Goal: Task Accomplishment & Management: Use online tool/utility

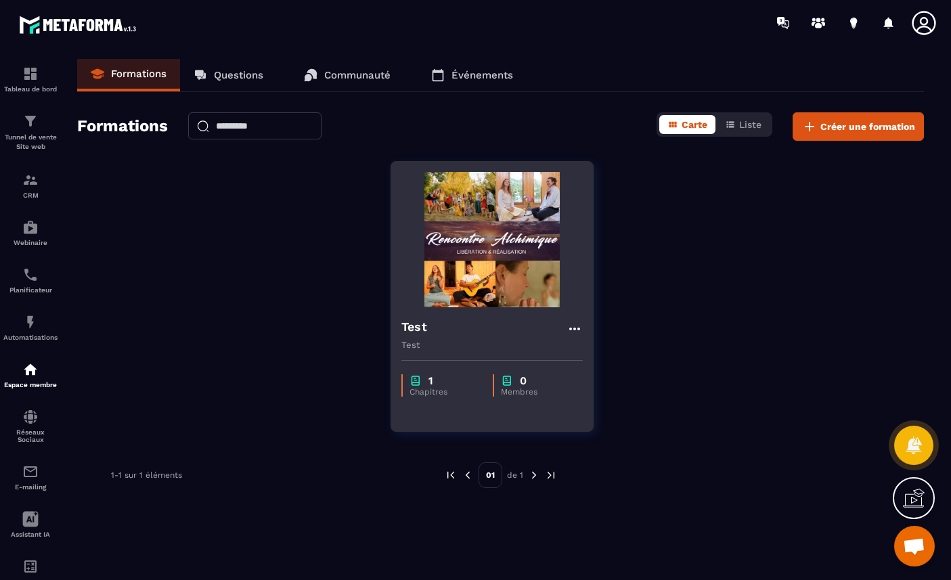
click at [513, 240] on img at bounding box center [491, 239] width 181 height 135
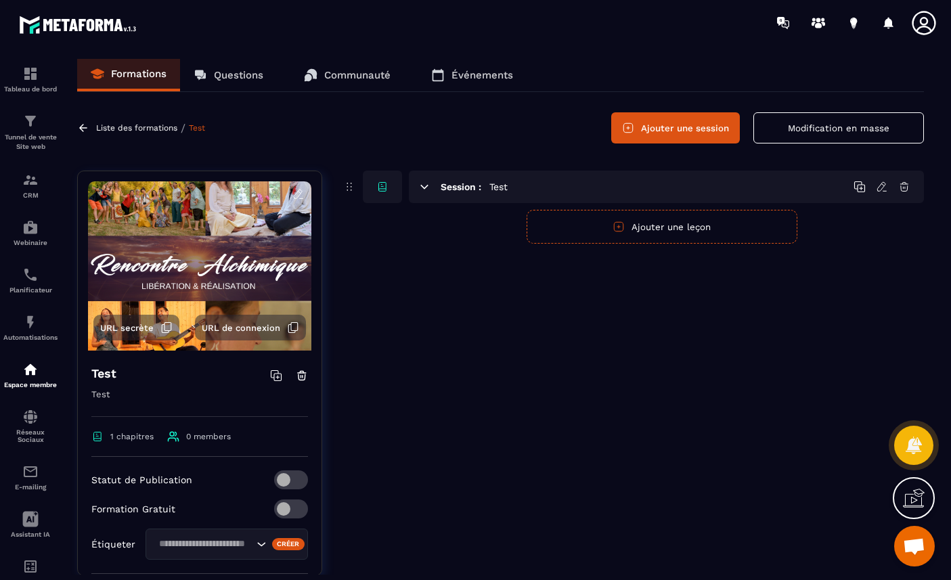
click at [491, 188] on h5 "Test" at bounding box center [498, 187] width 18 height 14
click at [422, 187] on icon at bounding box center [424, 187] width 12 height 12
click at [617, 234] on button "Ajouter une leçon" at bounding box center [662, 227] width 271 height 34
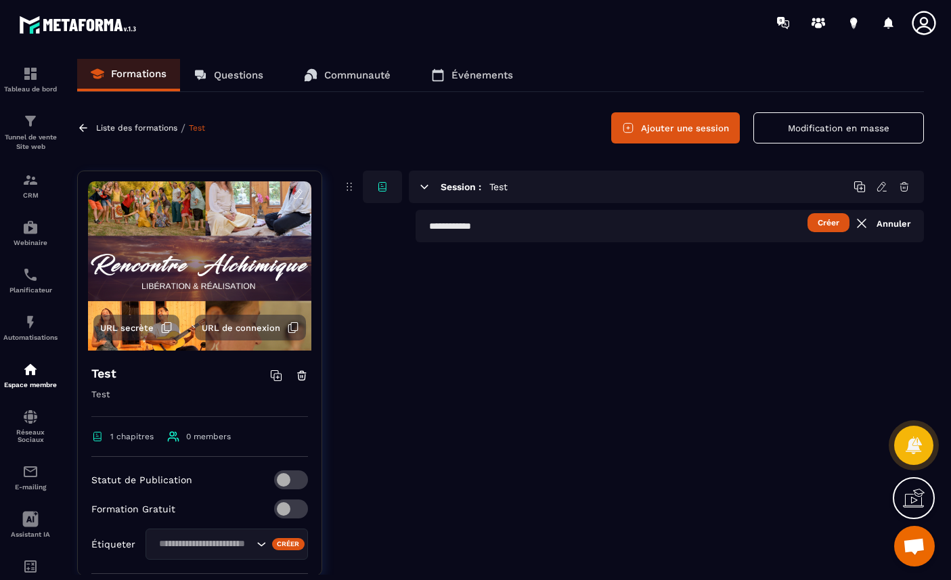
click at [641, 232] on input "text" at bounding box center [670, 226] width 508 height 32
type input "****"
click at [834, 223] on button "Créer" at bounding box center [829, 222] width 42 height 19
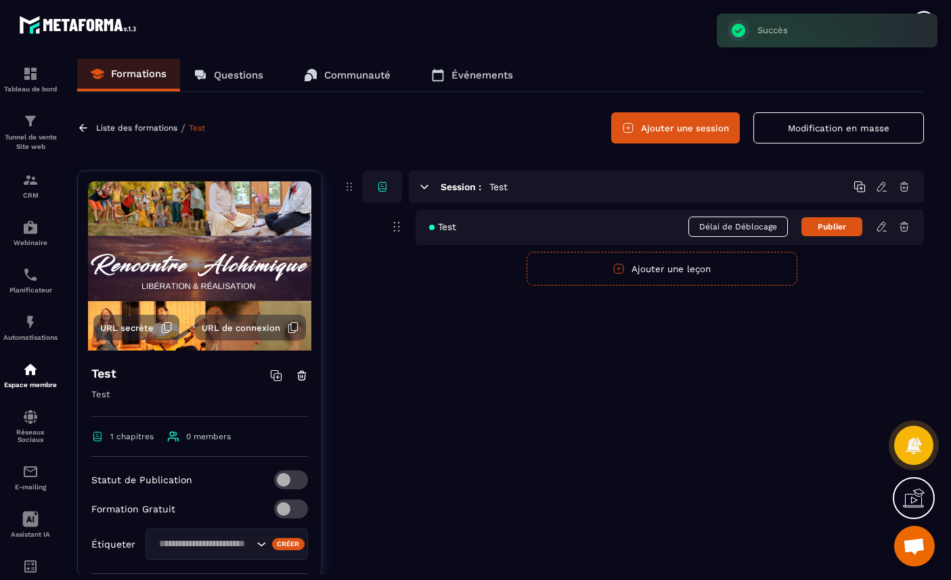
click at [883, 231] on icon at bounding box center [884, 231] width 3 height 0
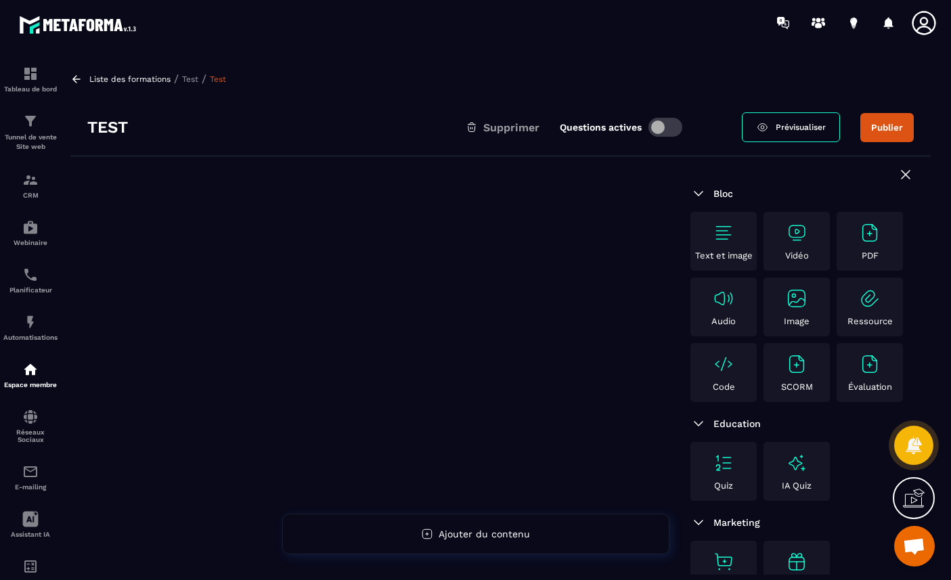
click at [795, 236] on img at bounding box center [797, 233] width 22 height 22
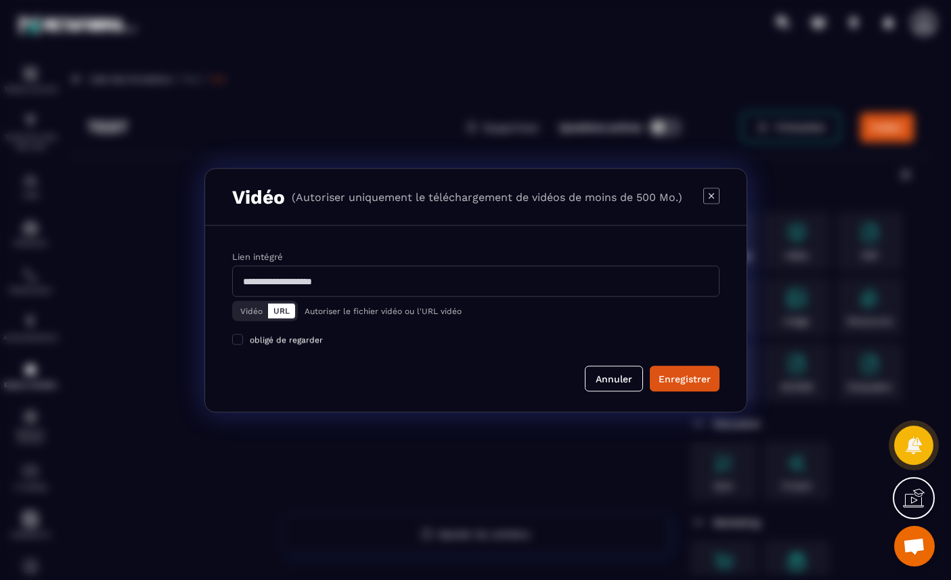
click at [246, 309] on button "Vidéo" at bounding box center [251, 310] width 33 height 15
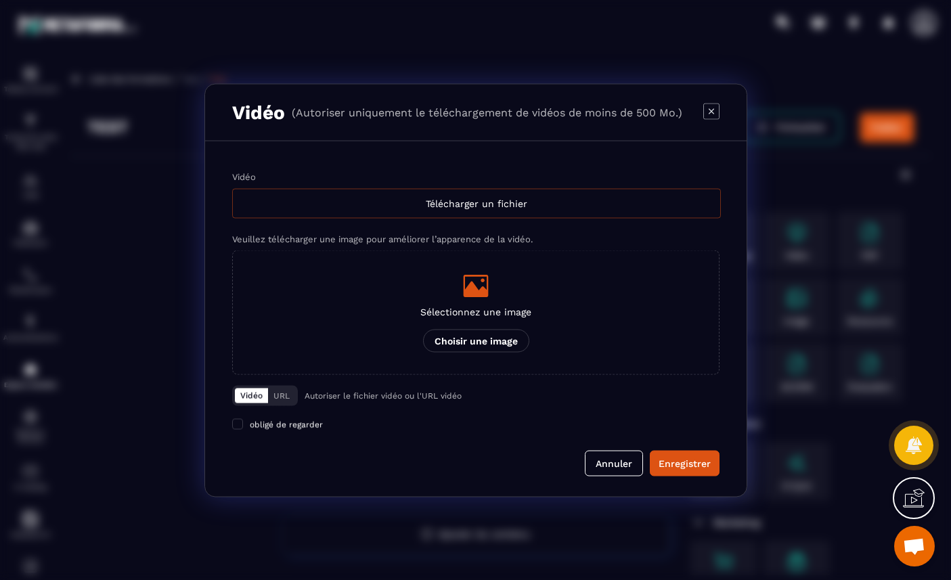
click at [481, 204] on div "Télécharger un fichier" at bounding box center [476, 203] width 489 height 30
click at [0, 0] on input "Vidéo Télécharger un fichier" at bounding box center [0, 0] width 0 height 0
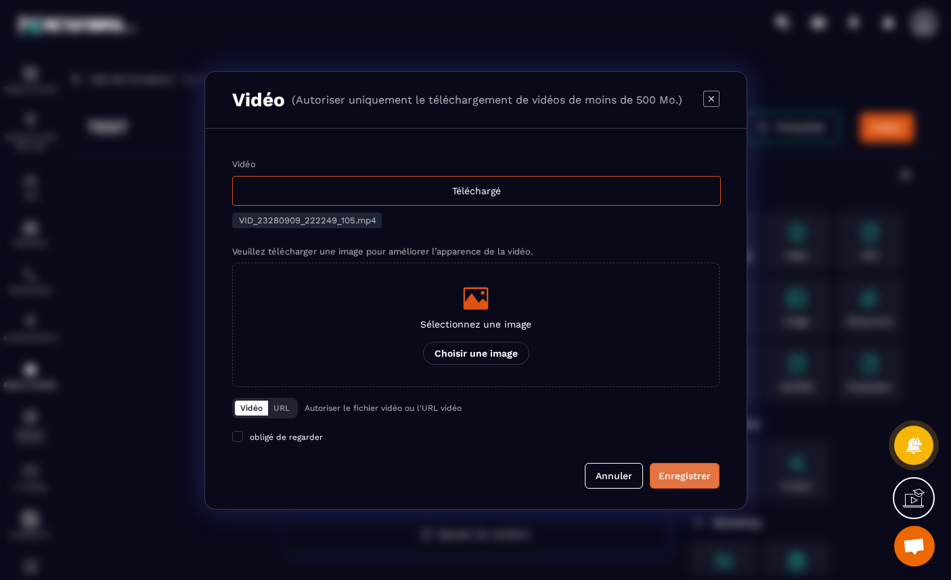
click at [678, 475] on div "Enregistrer" at bounding box center [685, 476] width 52 height 14
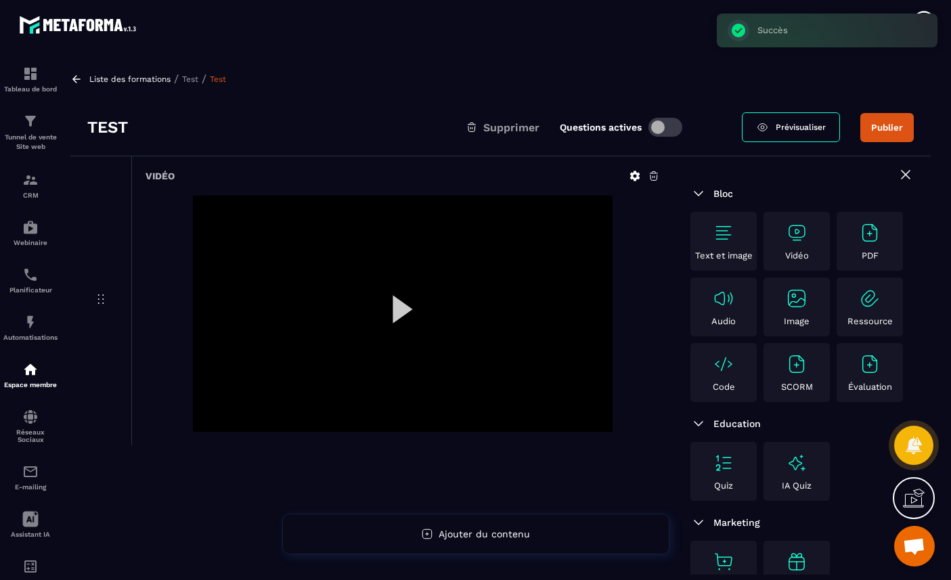
click at [401, 307] on div at bounding box center [403, 314] width 420 height 236
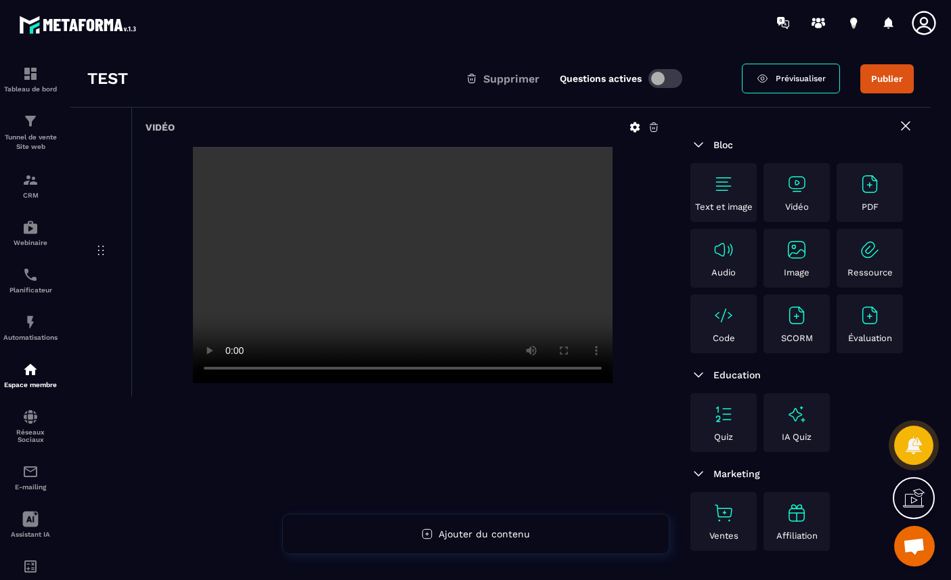
scroll to position [93, 0]
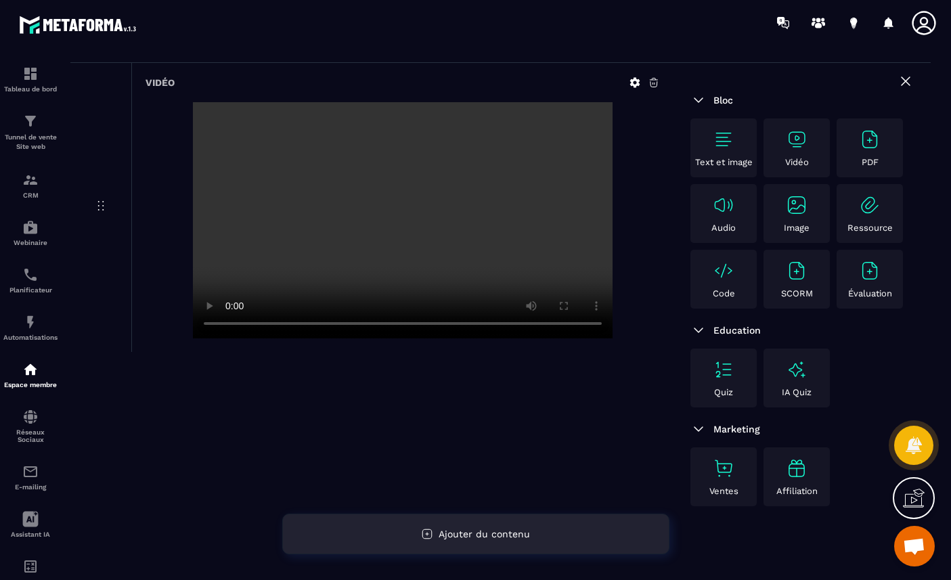
click at [456, 529] on span "Ajouter du contenu" at bounding box center [484, 534] width 91 height 11
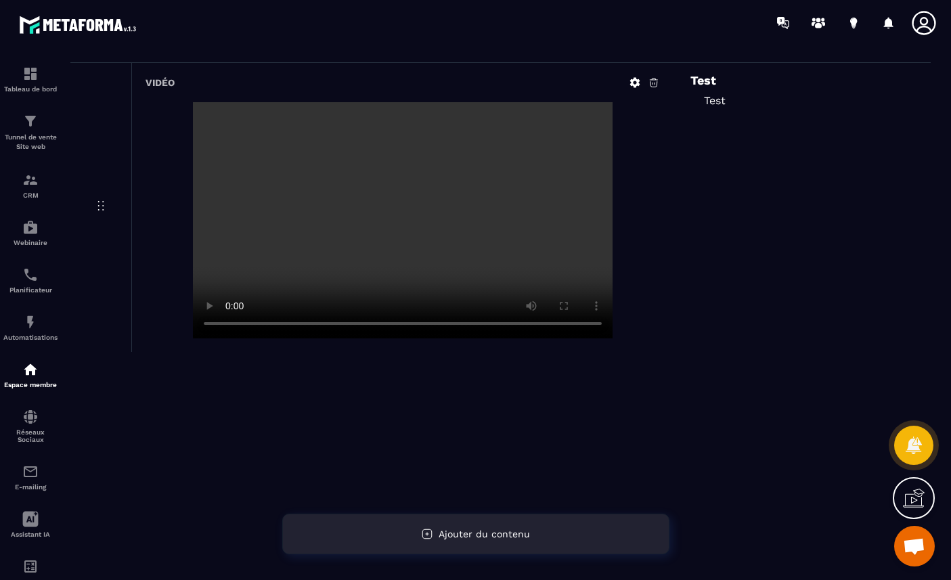
click at [463, 531] on span "Ajouter du contenu" at bounding box center [484, 534] width 91 height 11
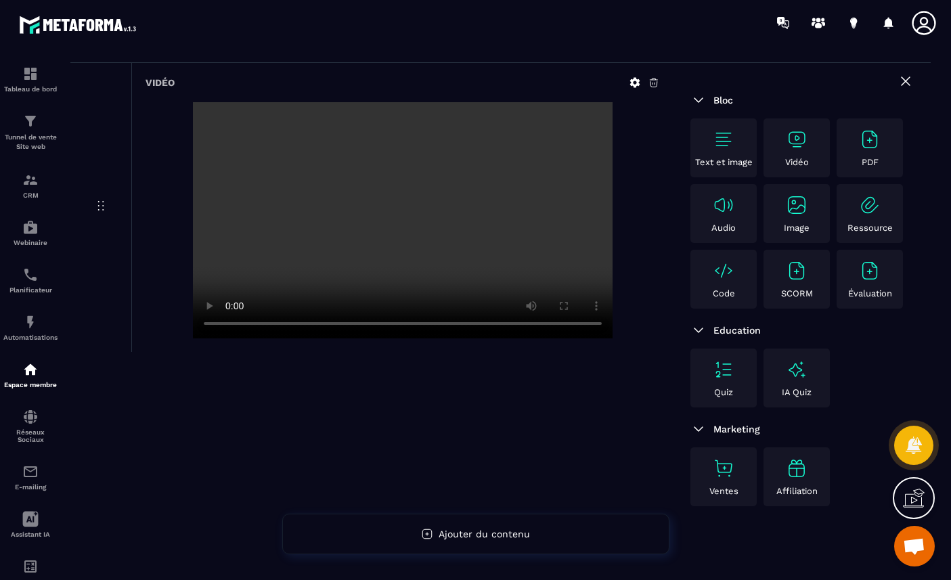
click at [729, 137] on img at bounding box center [724, 140] width 22 height 22
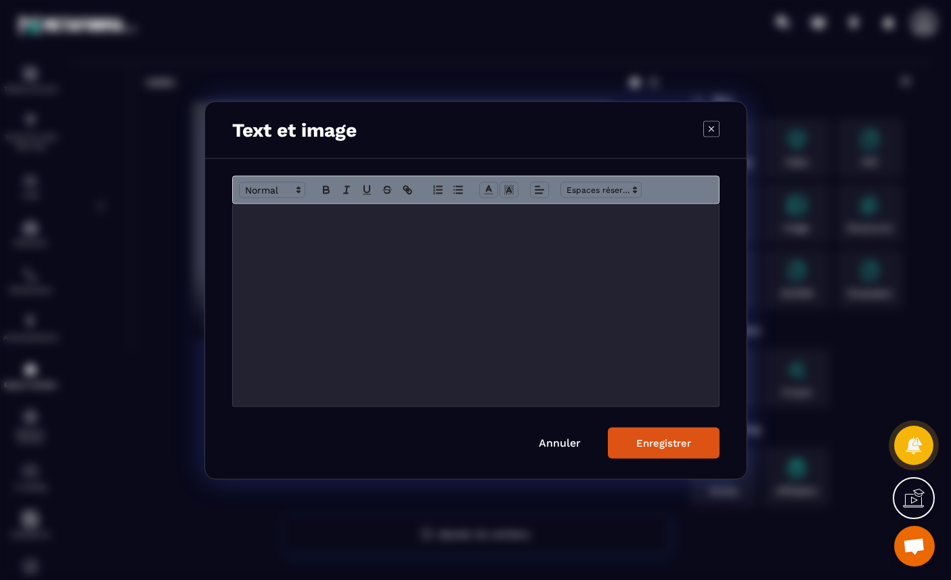
click at [421, 248] on div "Modal window" at bounding box center [476, 305] width 486 height 202
click at [630, 188] on icon "Modal window" at bounding box center [635, 189] width 12 height 12
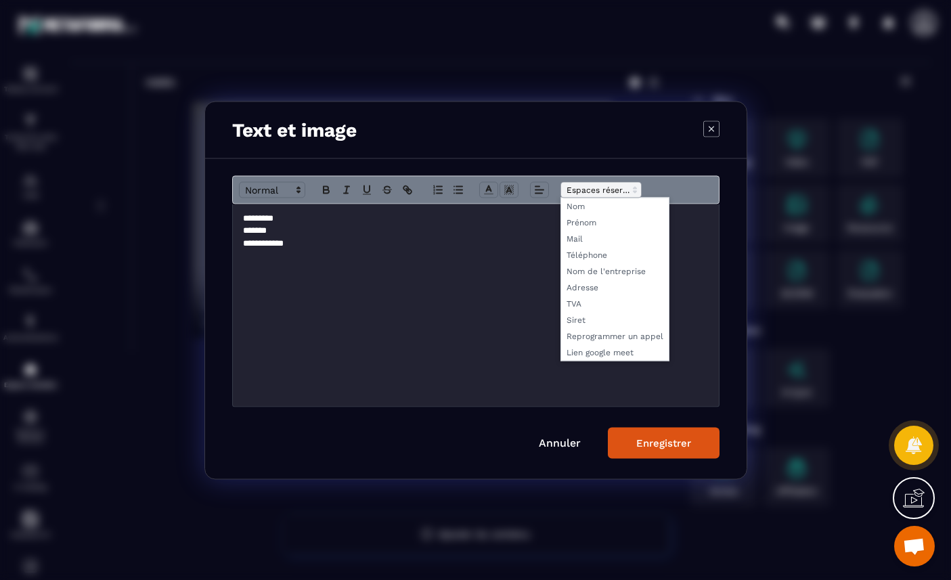
click at [623, 188] on span "Modal window" at bounding box center [600, 189] width 81 height 16
click at [589, 222] on span "Modal window" at bounding box center [615, 222] width 108 height 16
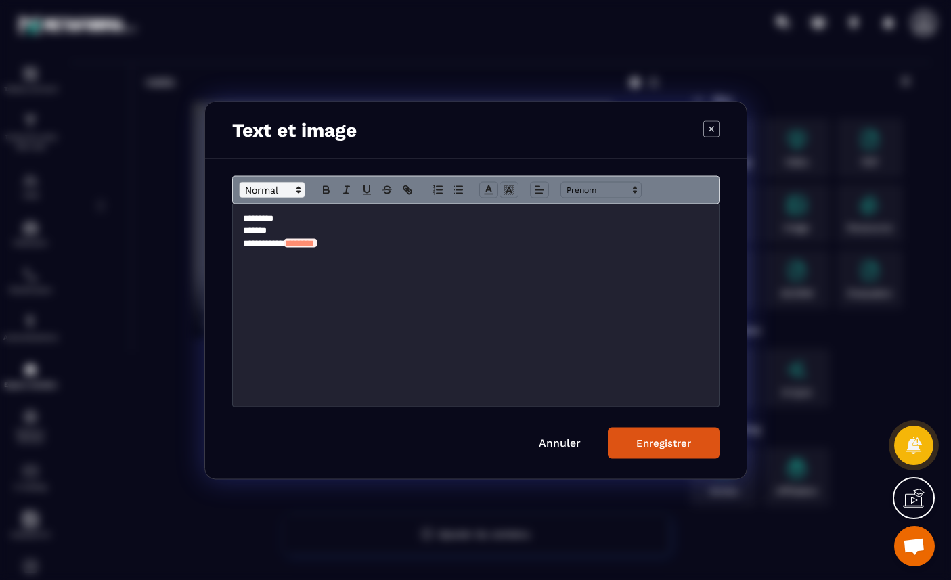
click at [297, 187] on polygon "Modal window" at bounding box center [298, 187] width 3 height 1
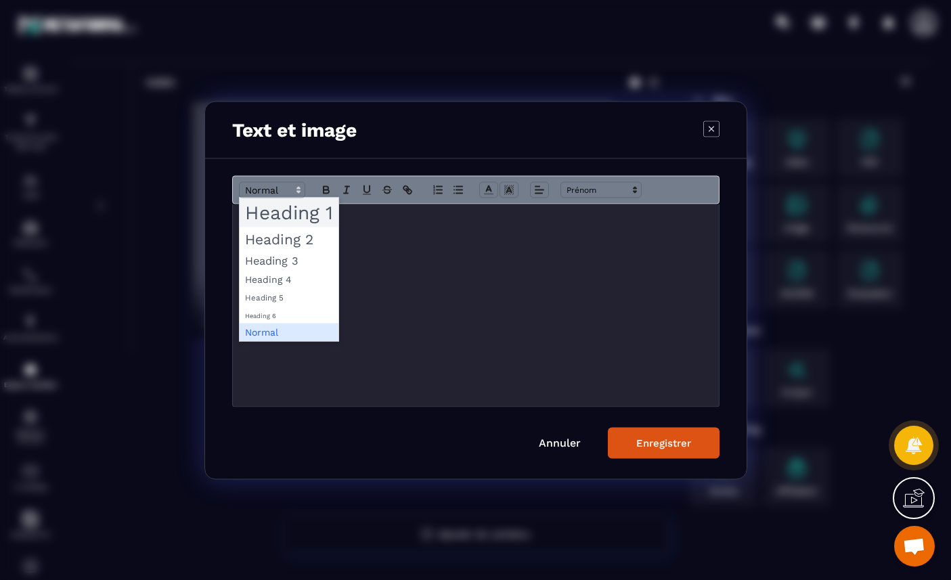
click at [283, 215] on span "Modal window" at bounding box center [289, 212] width 99 height 29
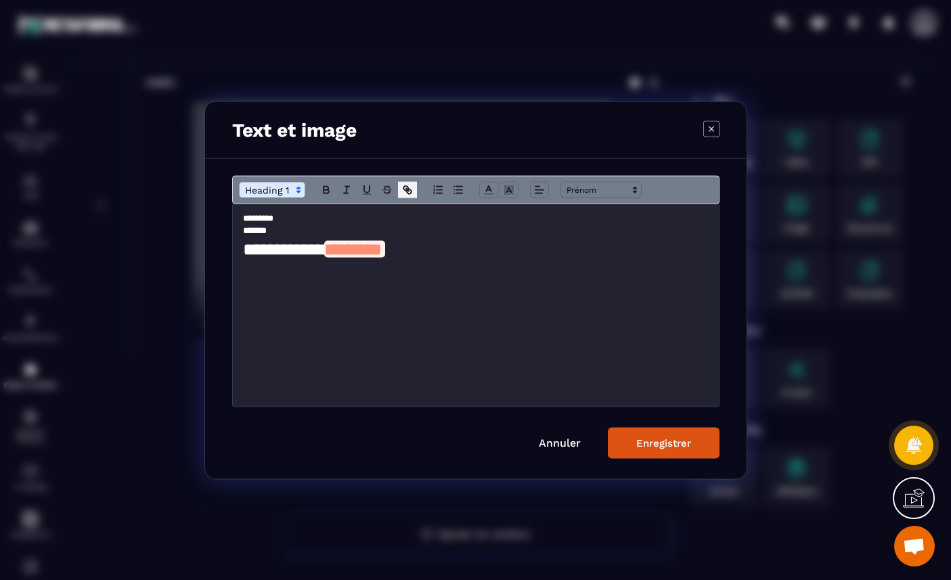
click at [408, 189] on icon "Modal window" at bounding box center [409, 191] width 5 height 5
click at [493, 246] on h1 "**********" at bounding box center [476, 249] width 466 height 25
click at [334, 250] on h1 "**********" at bounding box center [476, 249] width 466 height 25
click at [409, 187] on icon "Modal window" at bounding box center [407, 189] width 12 height 12
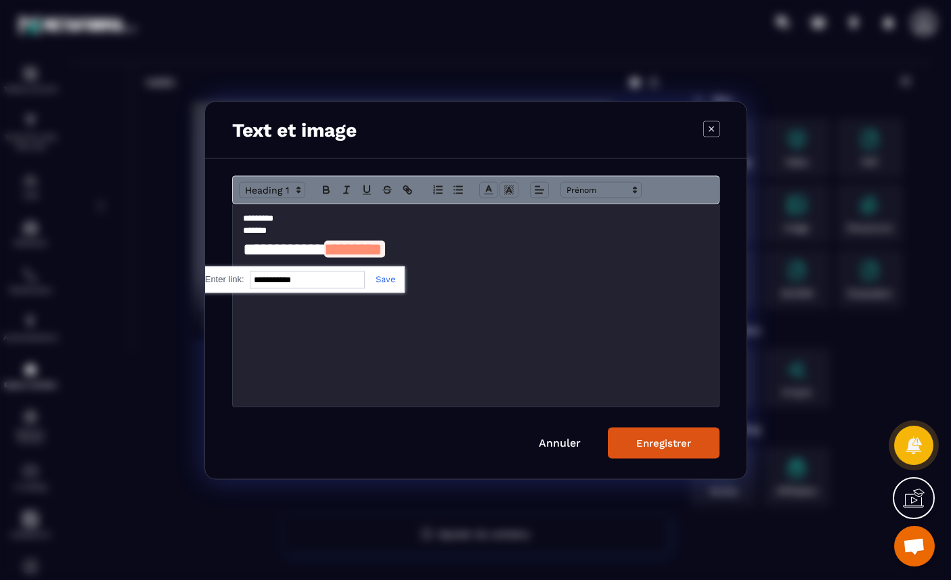
paste input "**********"
type input "**********"
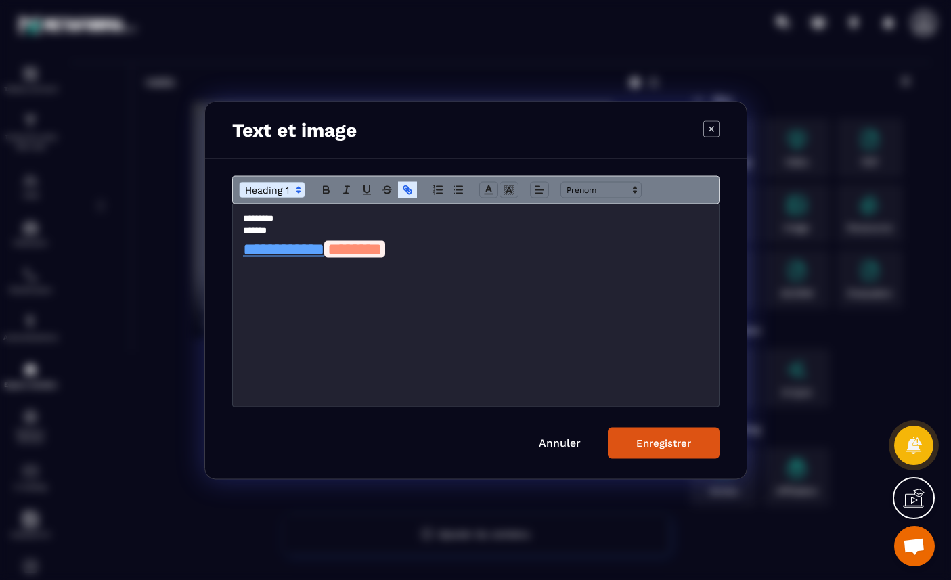
scroll to position [0, 0]
click at [680, 441] on div "Enregistrer" at bounding box center [663, 443] width 55 height 12
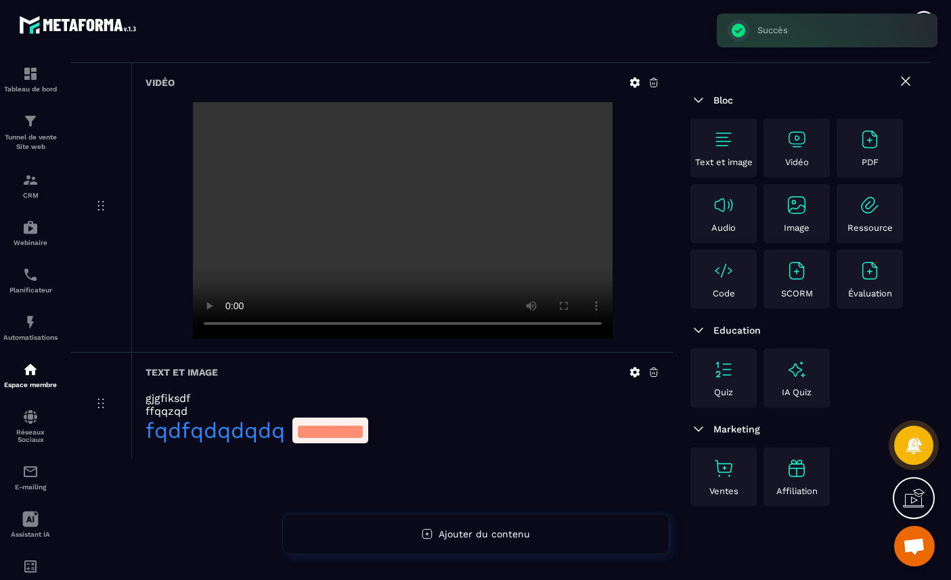
click at [241, 430] on link "fqdfqdqdqdq" at bounding box center [215, 431] width 139 height 26
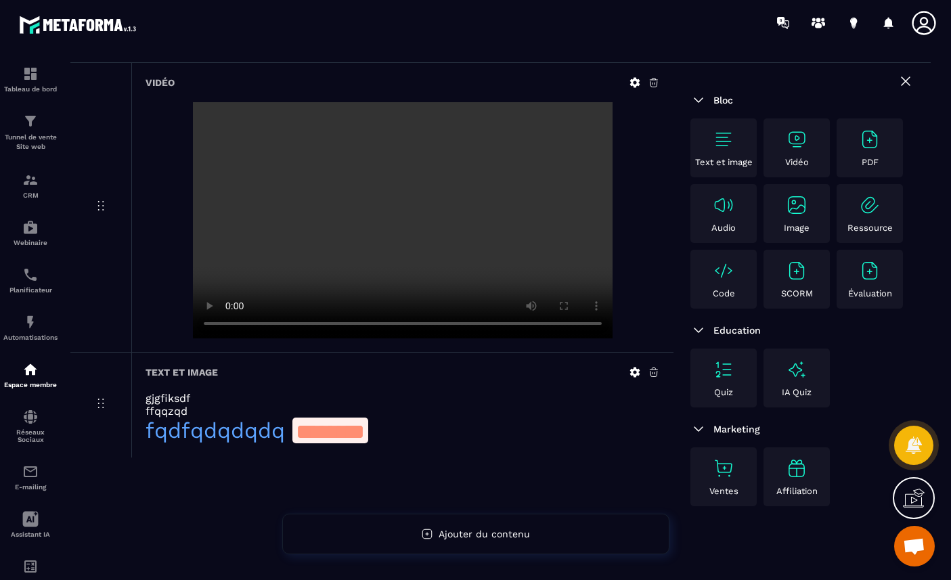
click at [209, 370] on h6 "Text et image" at bounding box center [182, 372] width 72 height 11
click at [636, 374] on icon at bounding box center [635, 372] width 10 height 10
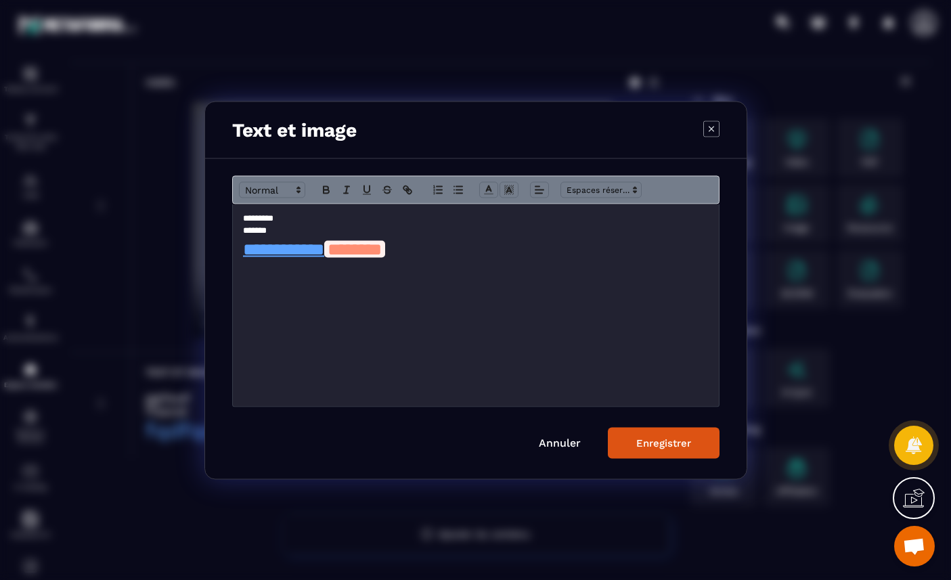
click at [341, 129] on h3 "Text et image" at bounding box center [294, 129] width 125 height 22
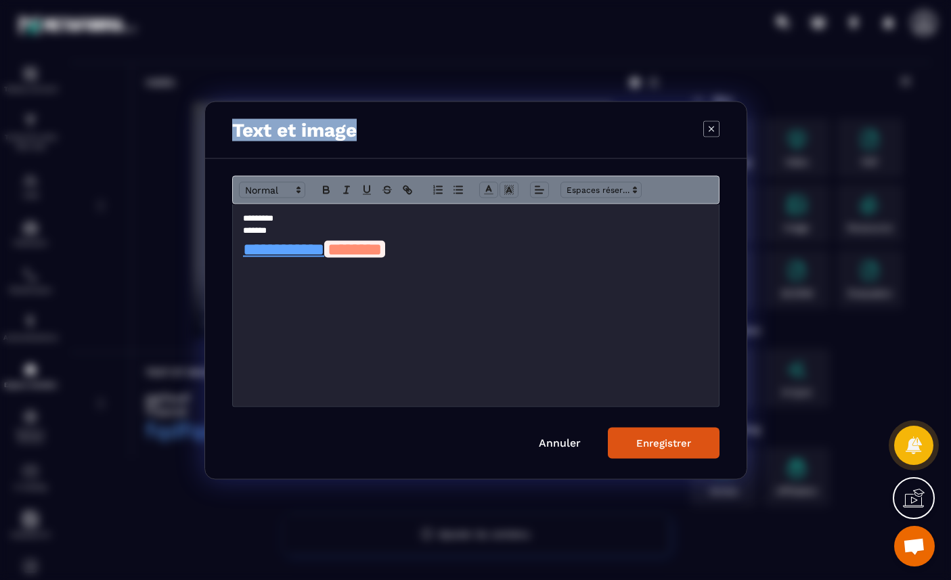
click at [341, 129] on h3 "Text et image" at bounding box center [294, 129] width 125 height 22
click at [657, 439] on div "Enregistrer" at bounding box center [663, 443] width 55 height 12
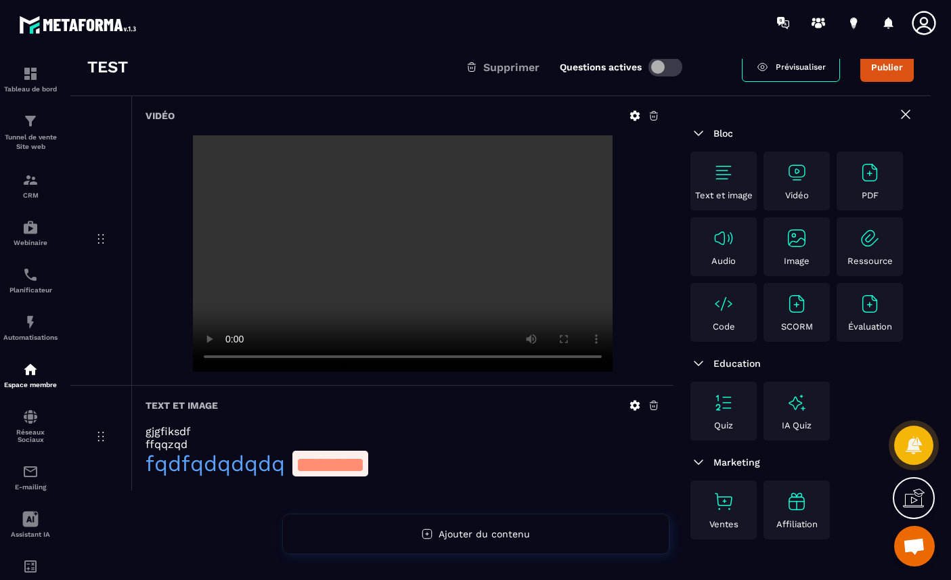
scroll to position [9, 0]
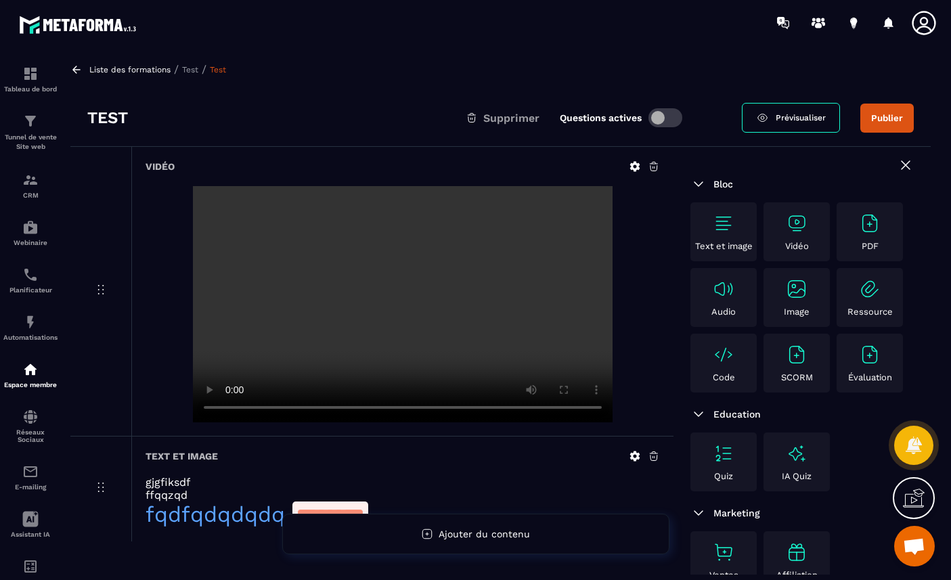
click at [793, 116] on span "Prévisualiser" at bounding box center [801, 117] width 50 height 9
click at [190, 67] on p "Test" at bounding box center [190, 69] width 16 height 9
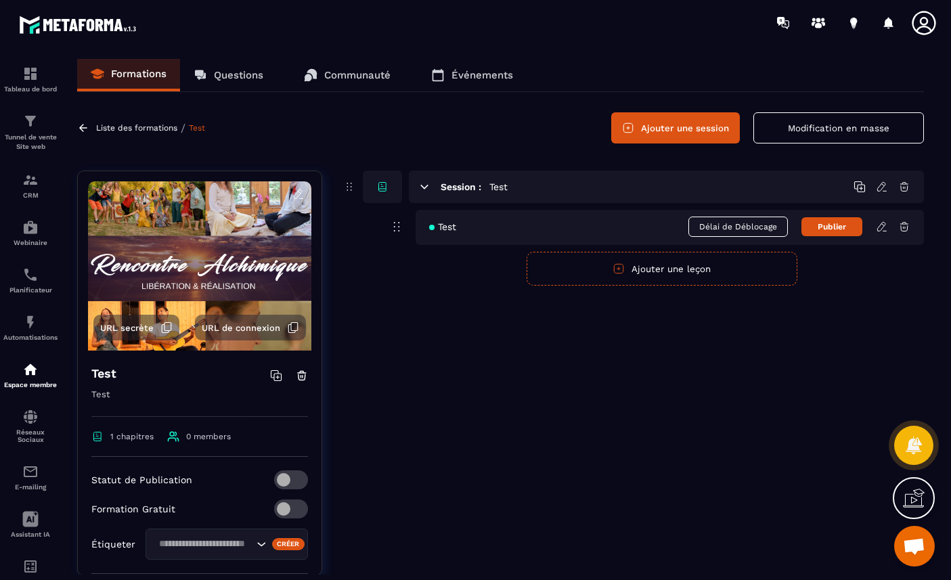
click at [235, 78] on p "Questions" at bounding box center [238, 75] width 49 height 12
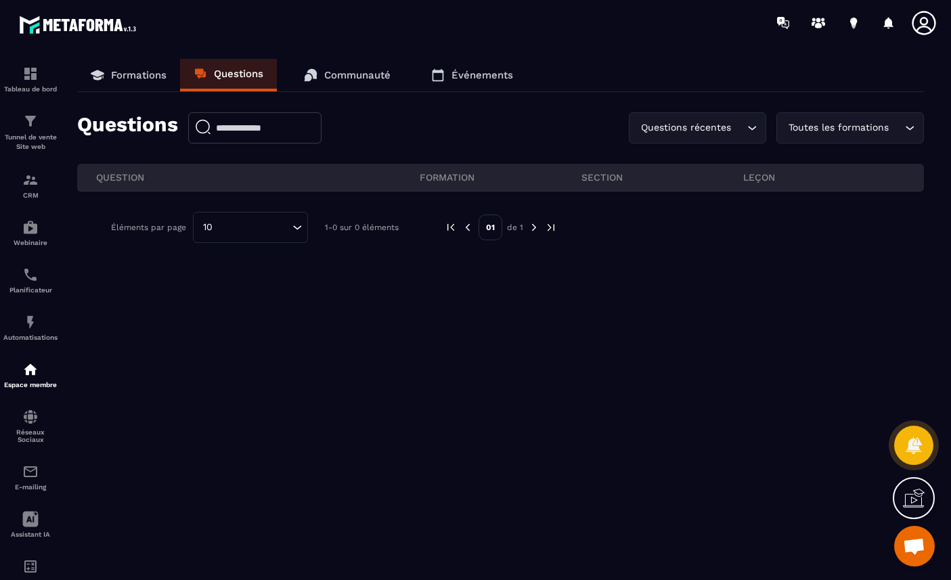
click at [326, 70] on p "Communauté" at bounding box center [357, 75] width 66 height 12
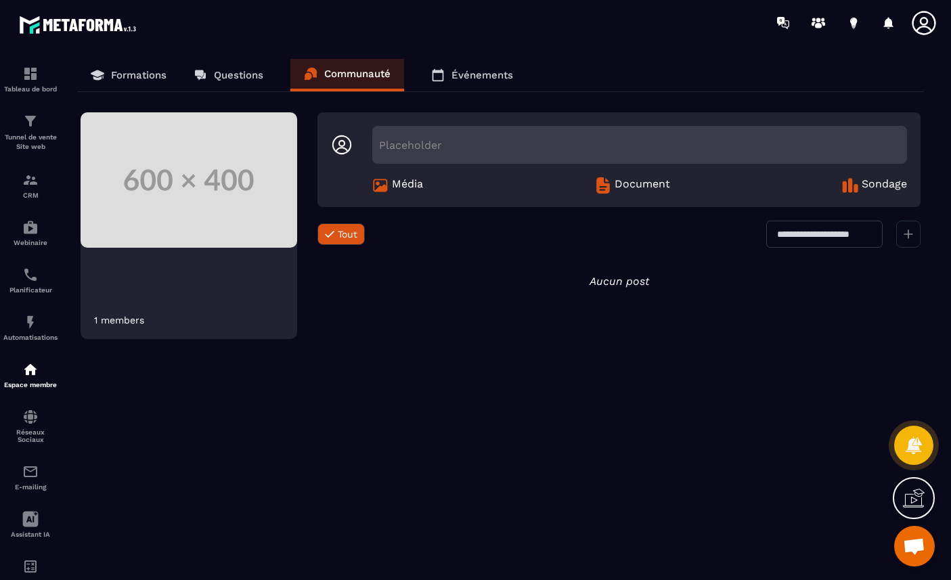
click at [131, 75] on p "Formations" at bounding box center [139, 75] width 56 height 12
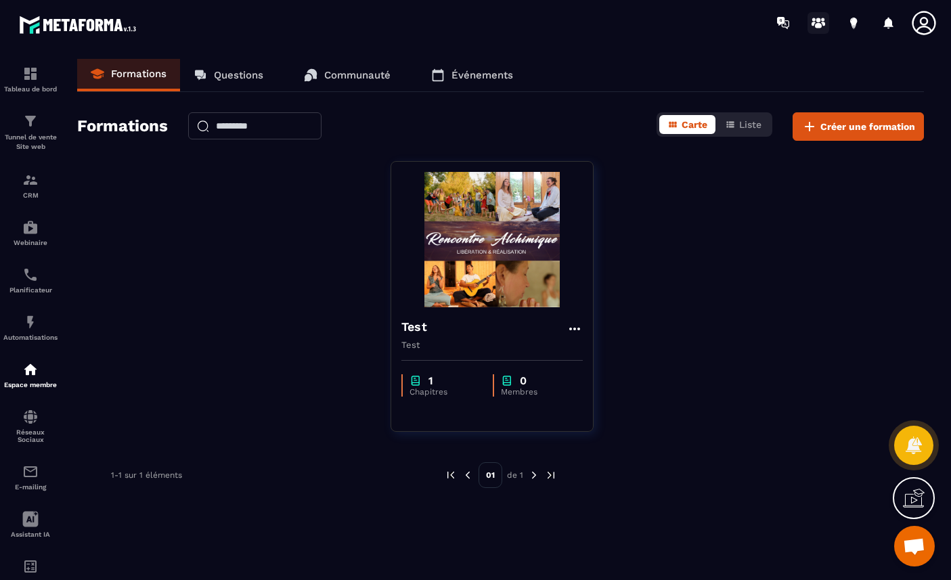
click at [818, 21] on circle at bounding box center [818, 20] width 5 height 5
